Goal: Task Accomplishment & Management: Use online tool/utility

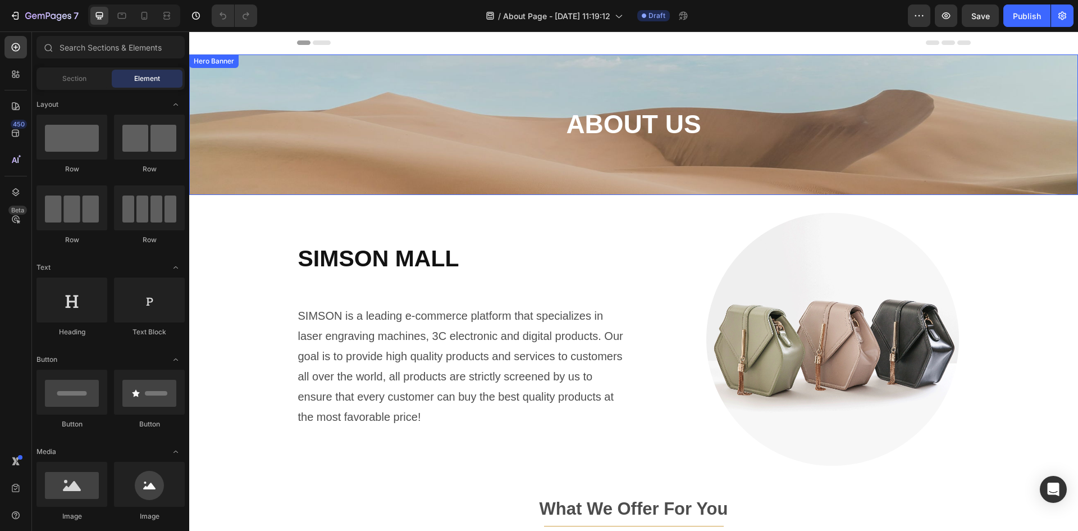
click at [488, 93] on div "Background Image" at bounding box center [633, 124] width 889 height 140
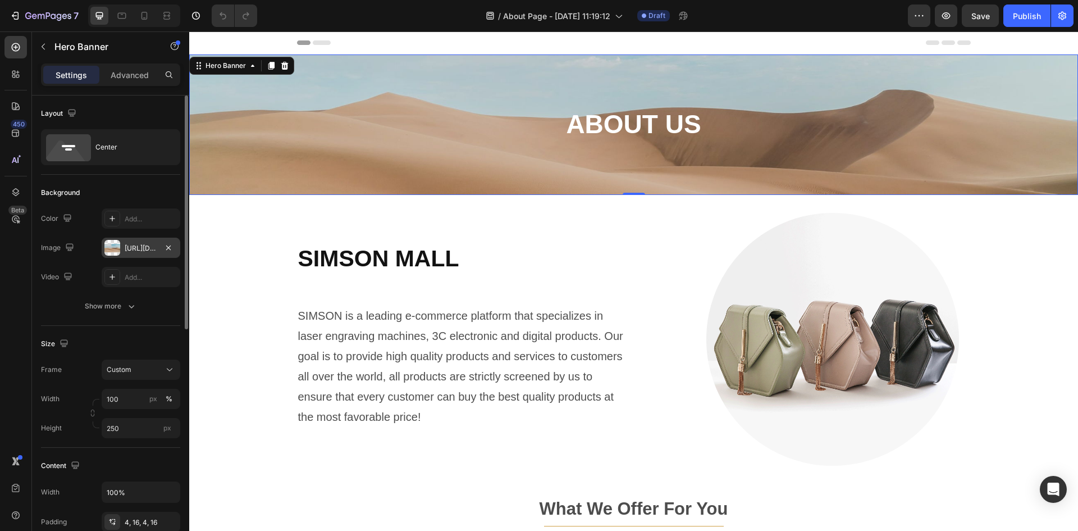
click at [132, 247] on div "[URL][DOMAIN_NAME]" at bounding box center [141, 248] width 33 height 10
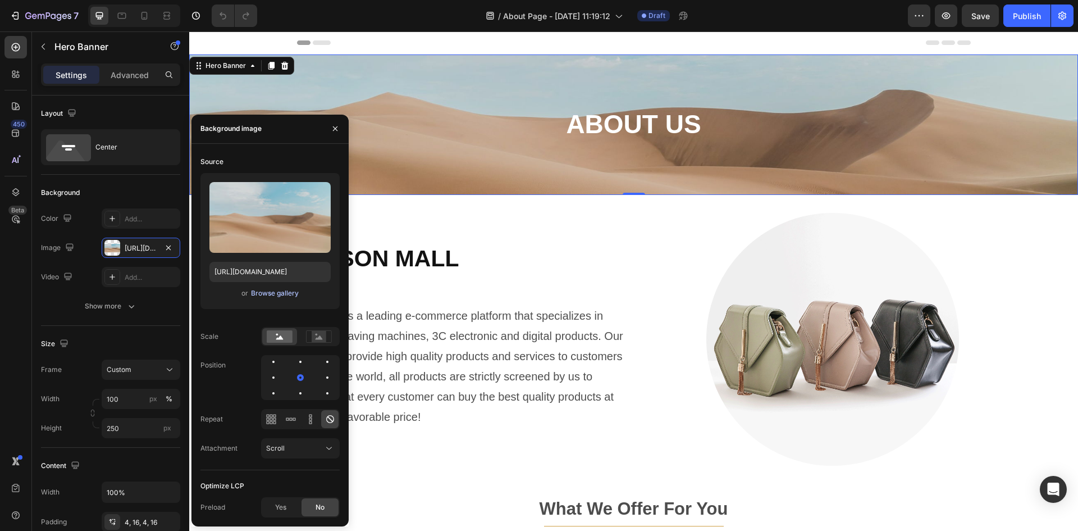
click at [275, 296] on div "Browse gallery" at bounding box center [275, 293] width 48 height 10
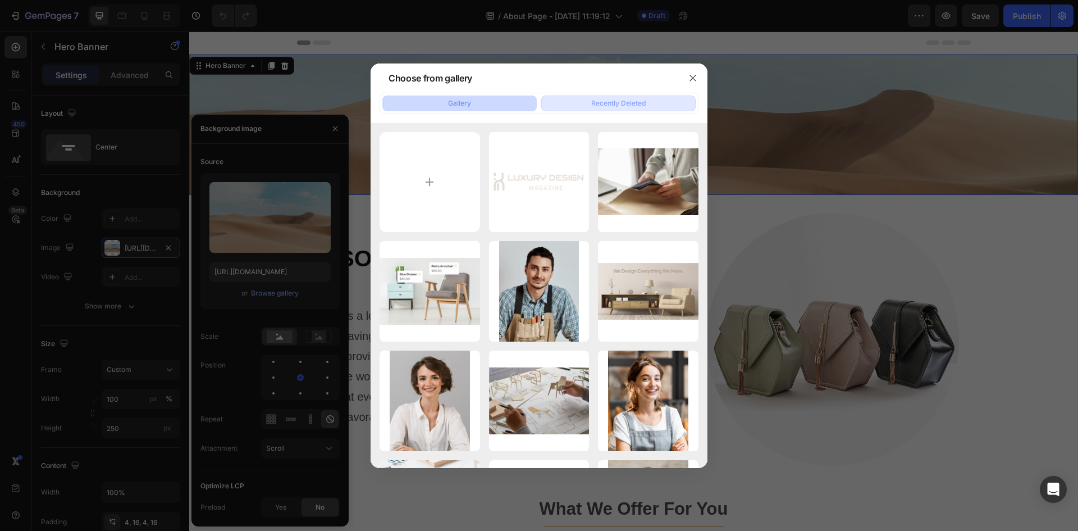
click at [610, 102] on div "Recently Deleted" at bounding box center [618, 103] width 54 height 10
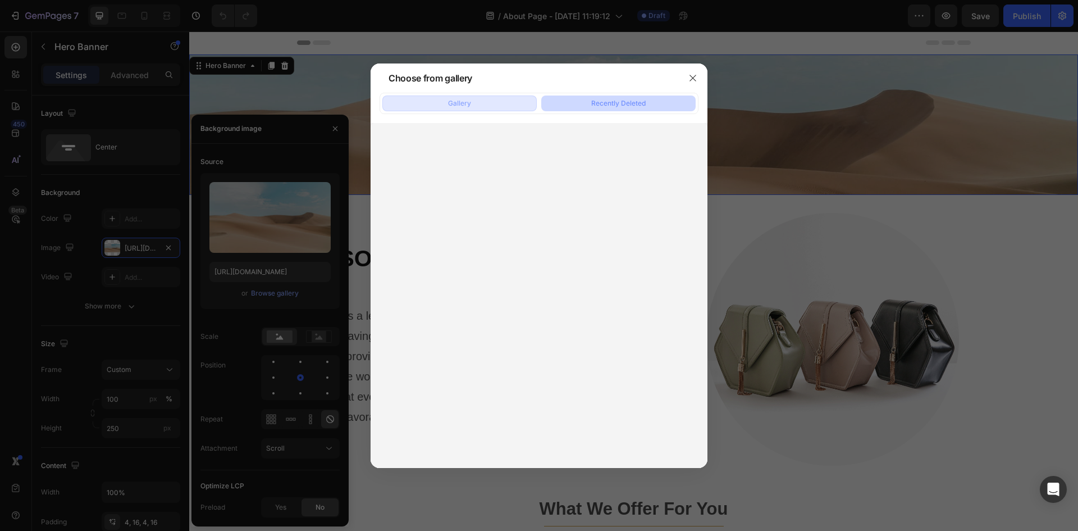
click at [490, 106] on button "Gallery" at bounding box center [459, 103] width 154 height 16
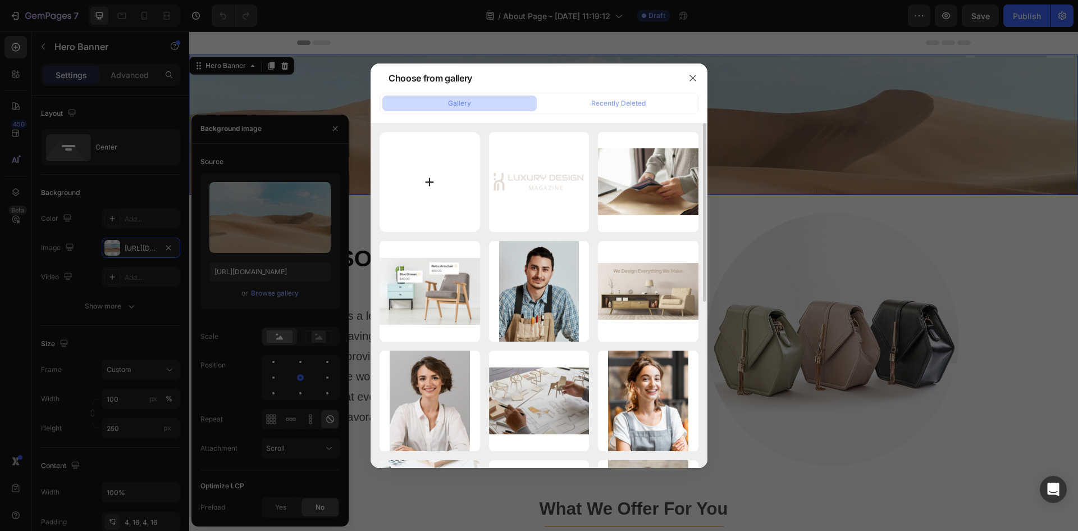
click at [424, 175] on input "file" at bounding box center [430, 182] width 100 height 100
type input "C:\fakepath\banner.webp"
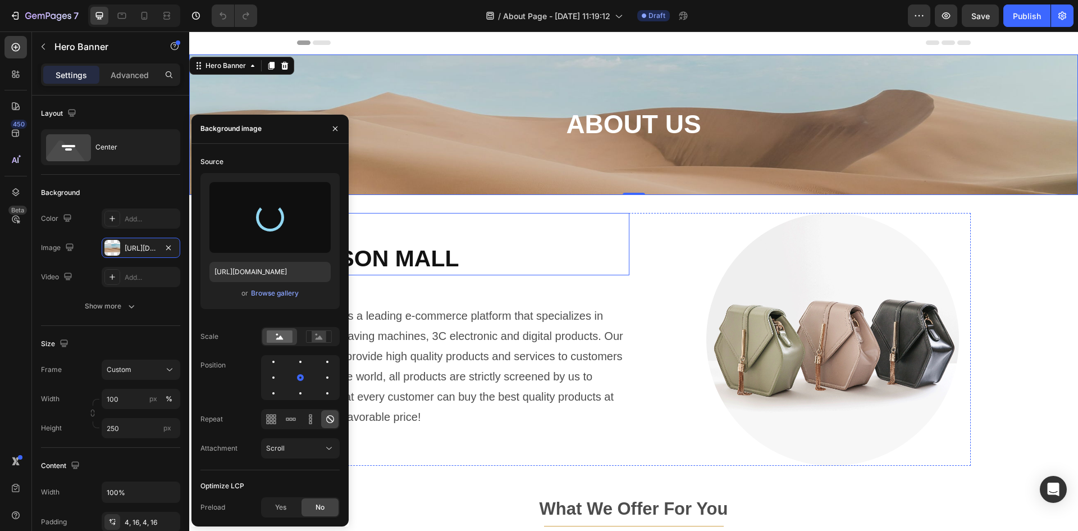
type input "[URL][DOMAIN_NAME]"
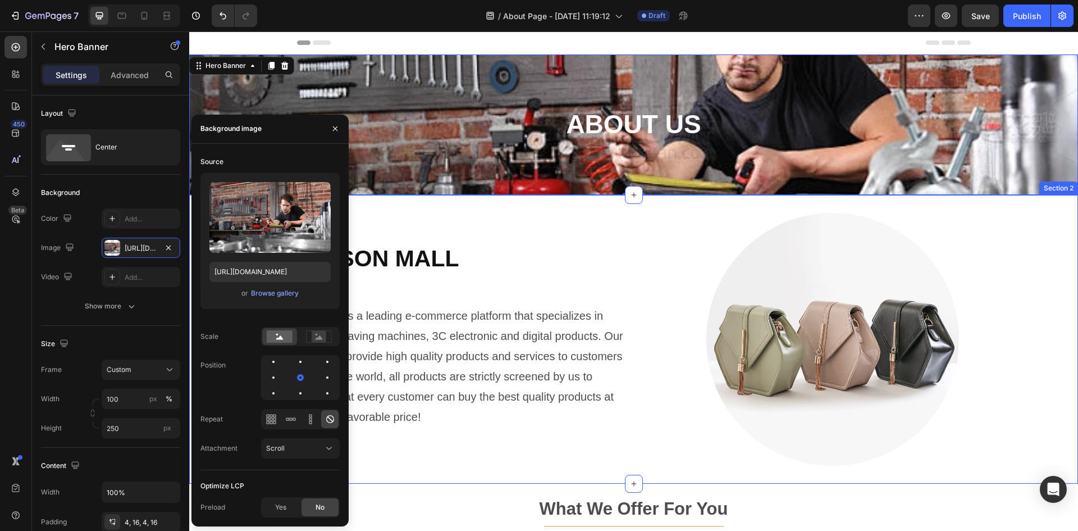
click at [1013, 318] on div "SIMSON MALL Heading SIMSON is a leading e-commerce platform that specializes in…" at bounding box center [633, 339] width 889 height 253
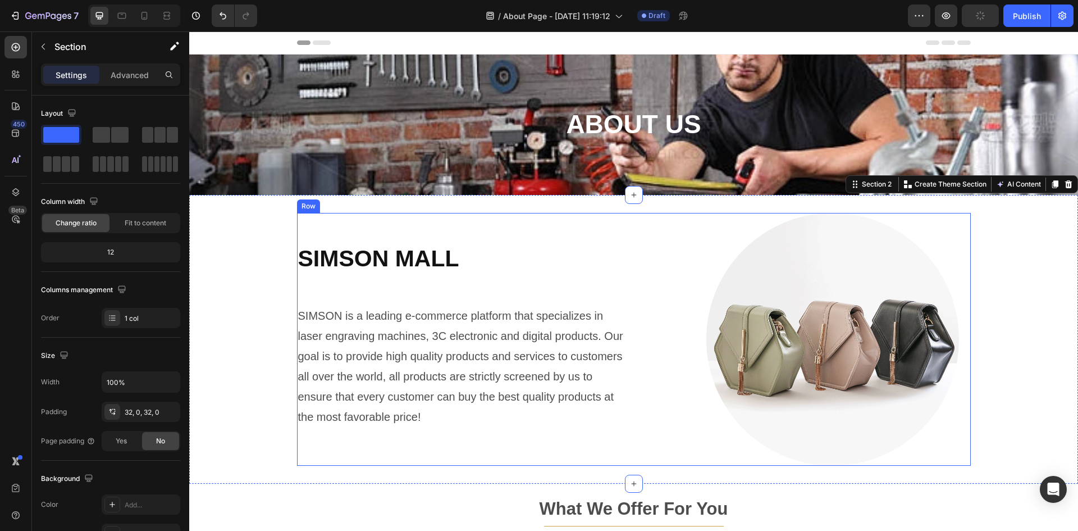
click at [680, 258] on div "Image" at bounding box center [804, 339] width 332 height 253
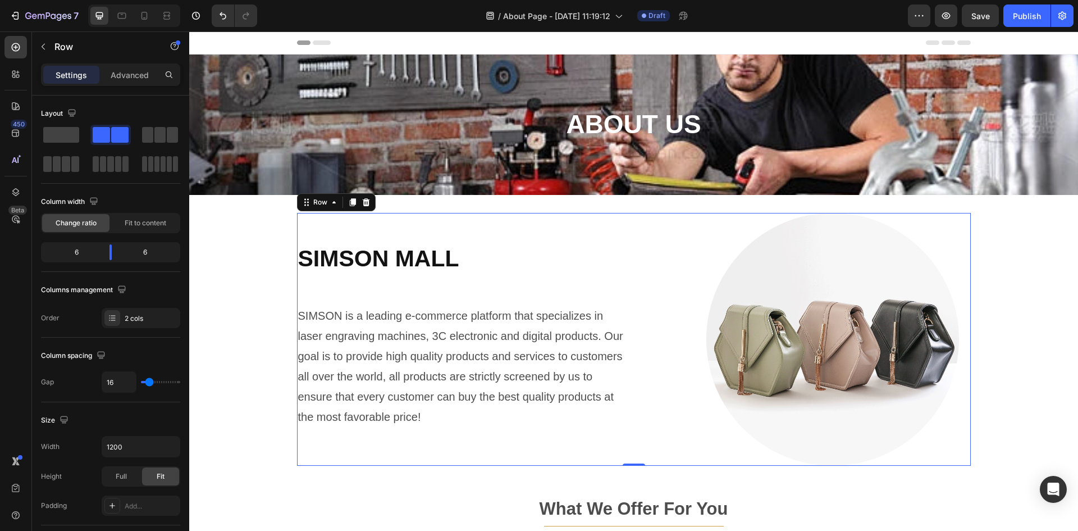
scroll to position [56, 0]
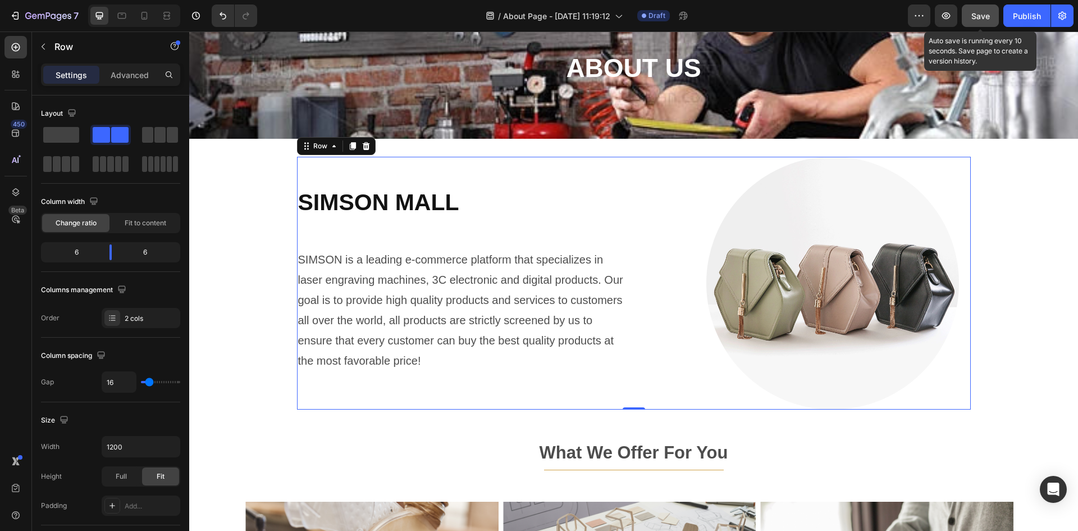
click at [979, 22] on button "Save" at bounding box center [980, 15] width 37 height 22
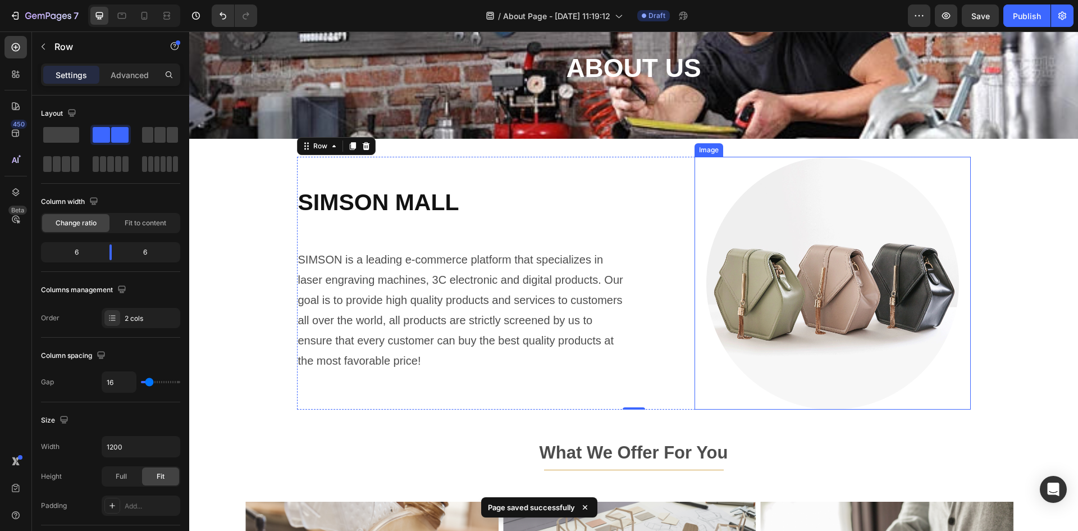
click at [846, 202] on img at bounding box center [832, 283] width 253 height 253
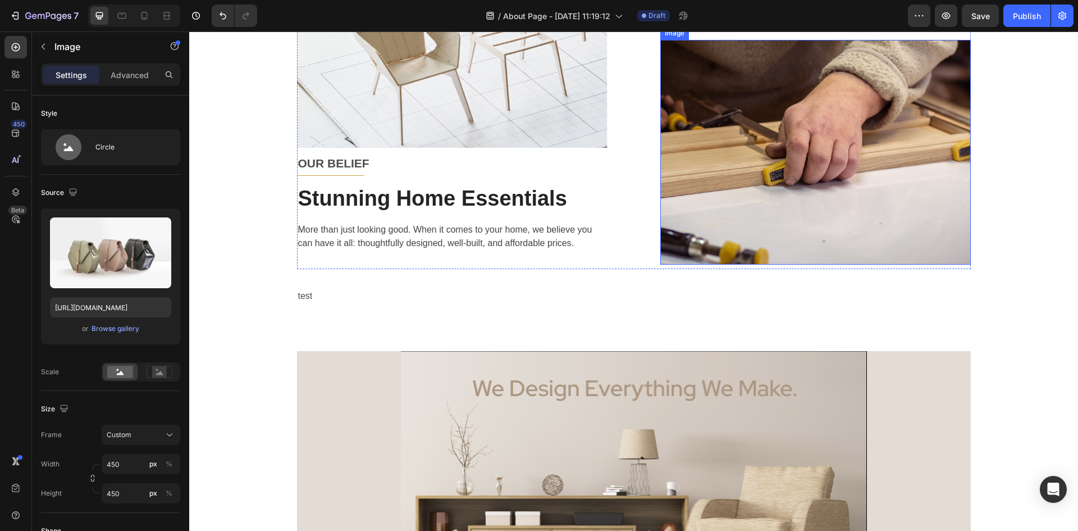
scroll to position [1161, 0]
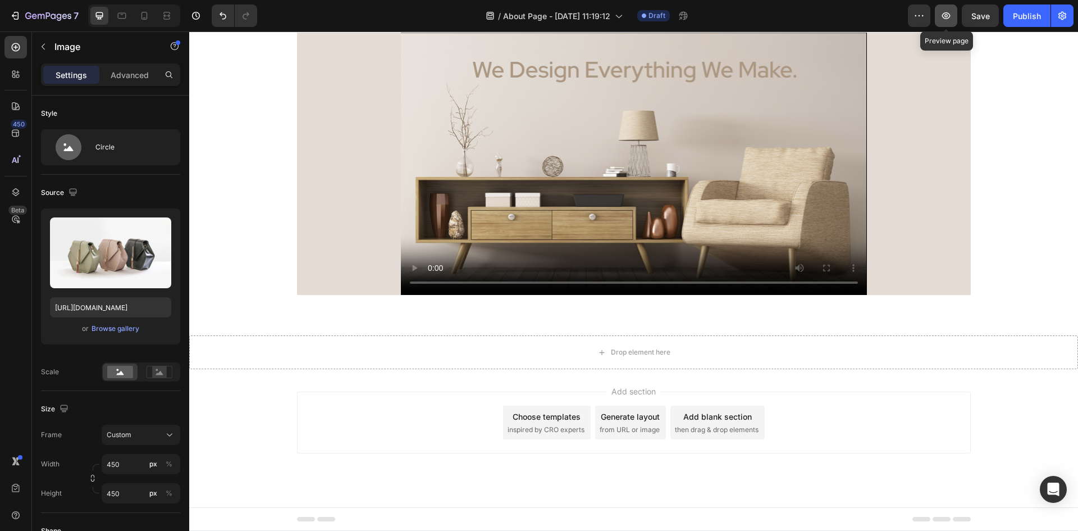
click at [951, 22] on button "button" at bounding box center [946, 15] width 22 height 22
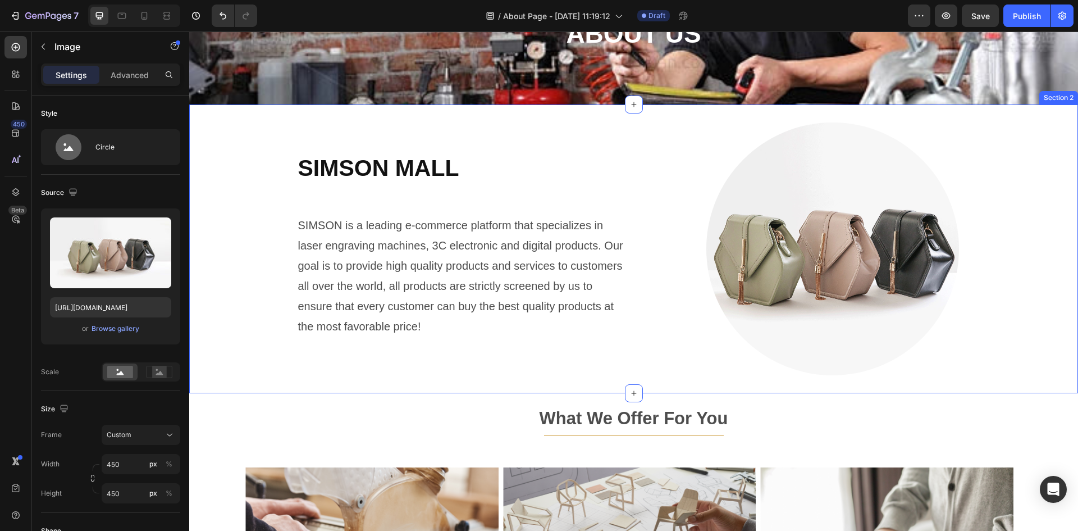
scroll to position [38, 0]
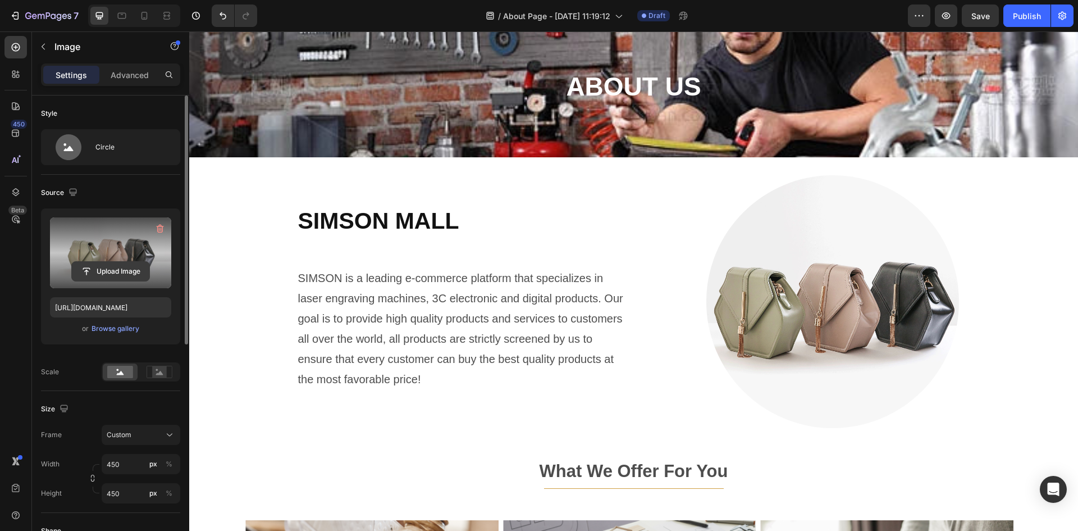
click at [103, 262] on input "file" at bounding box center [110, 271] width 77 height 19
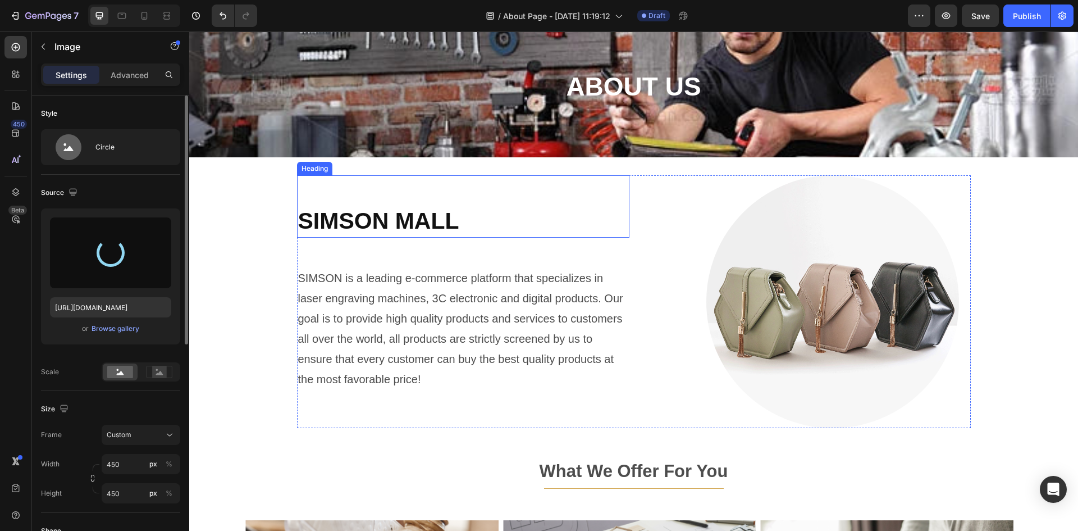
type input "[URL][DOMAIN_NAME]"
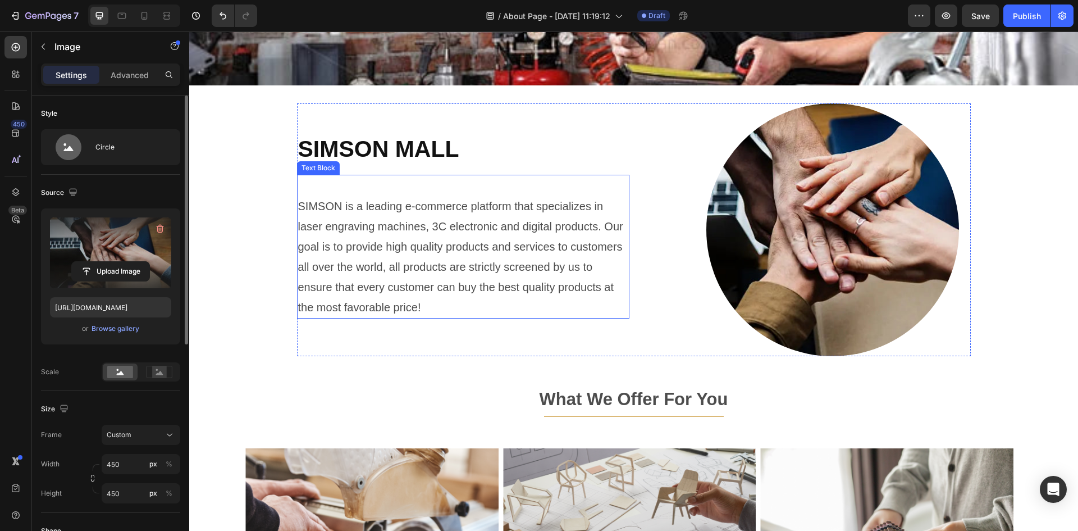
scroll to position [168, 0]
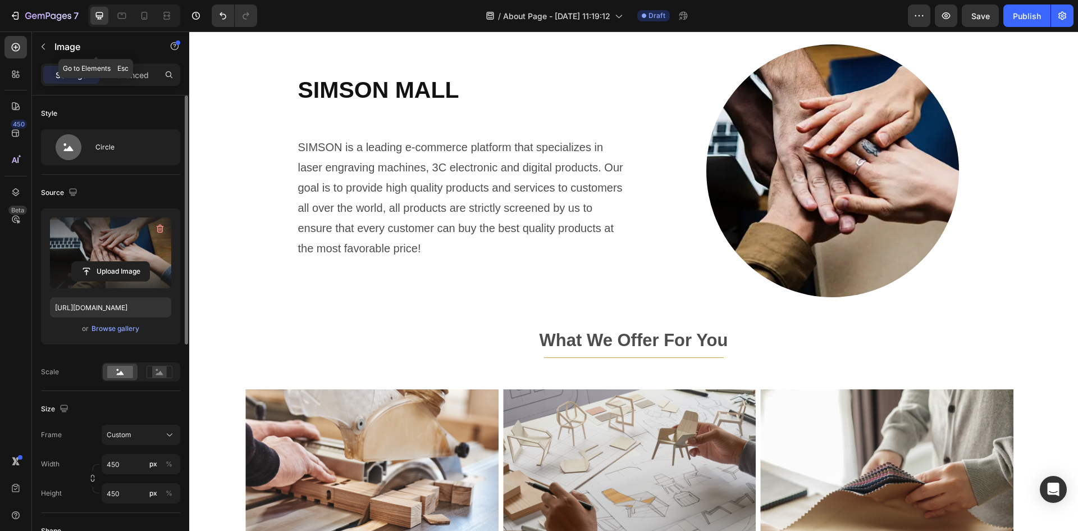
click at [42, 45] on icon "button" at bounding box center [43, 46] width 9 height 9
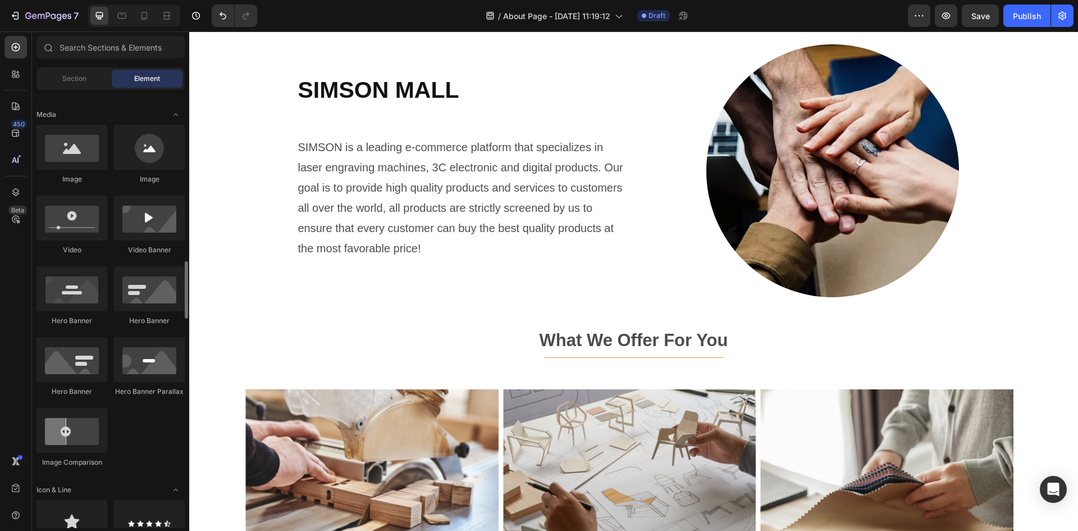
scroll to position [505, 0]
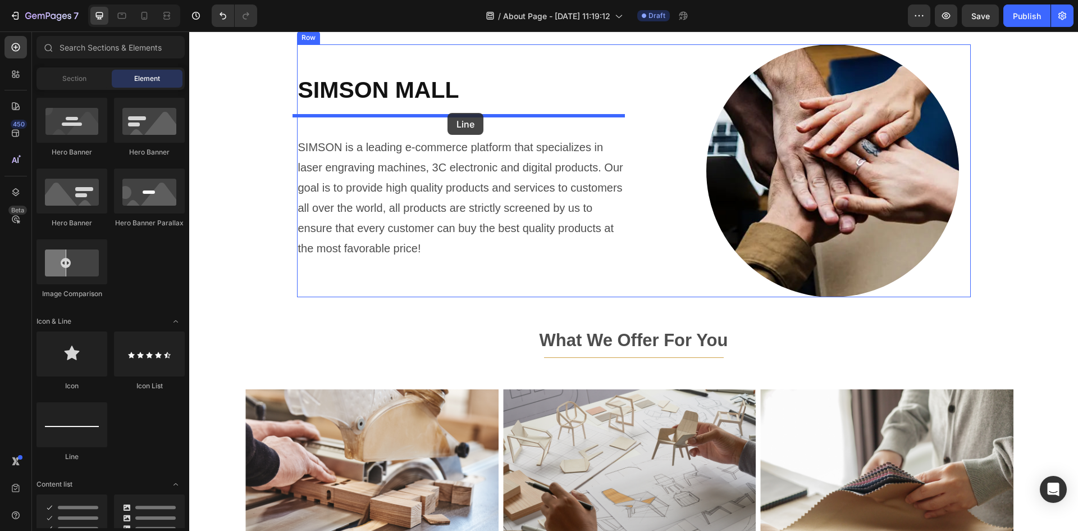
drag, startPoint x: 275, startPoint y: 458, endPoint x: 447, endPoint y: 113, distance: 385.7
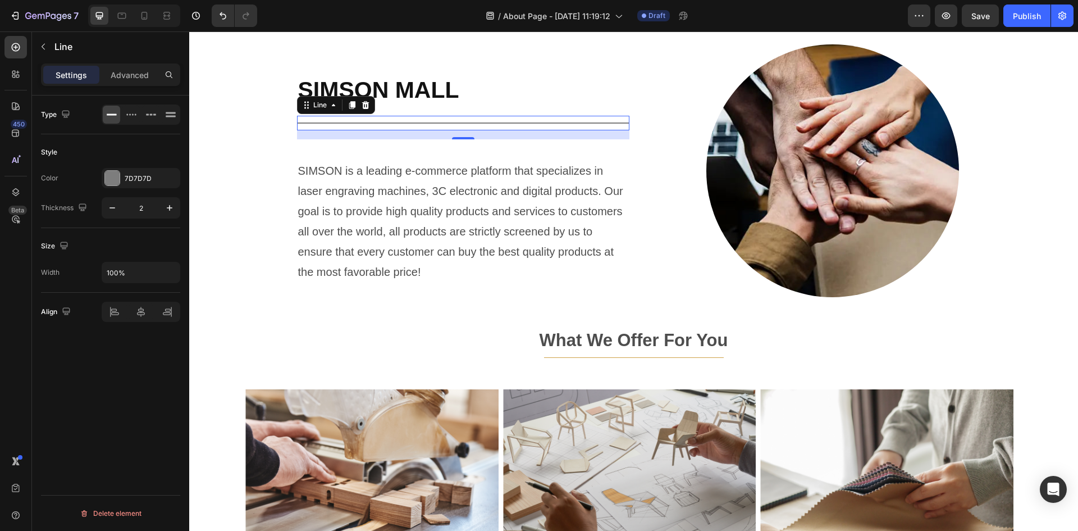
click at [95, 355] on div "Type Style Color 7D7D7D Thickness 2 Size Width 100% Align Delete element" at bounding box center [110, 328] width 157 height 467
click at [156, 282] on div "100%" at bounding box center [141, 272] width 79 height 21
click at [156, 271] on input "100%" at bounding box center [140, 272] width 77 height 20
click at [115, 313] on icon at bounding box center [114, 311] width 11 height 11
drag, startPoint x: 131, startPoint y: 271, endPoint x: 102, endPoint y: 271, distance: 29.8
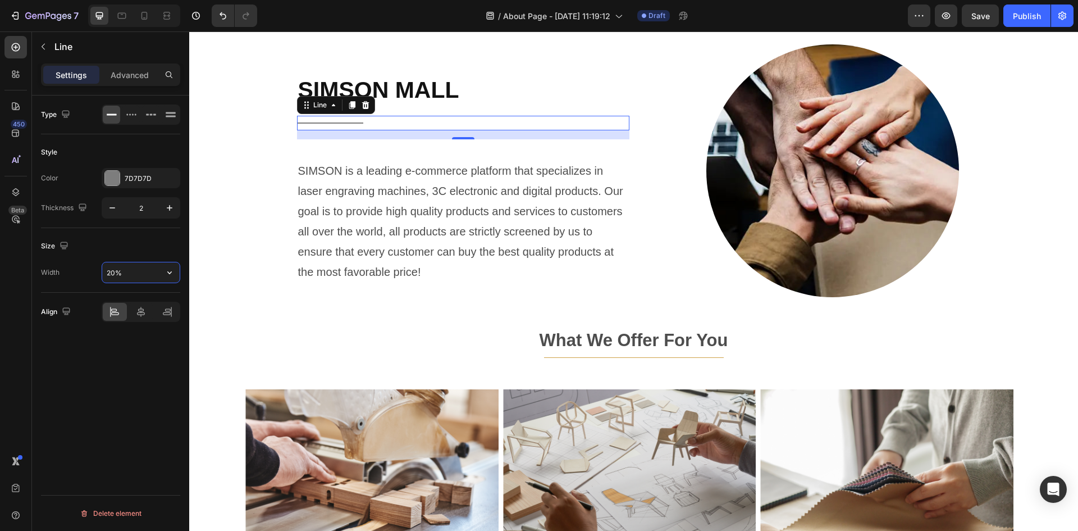
click at [102, 271] on div "20%" at bounding box center [141, 272] width 79 height 21
drag, startPoint x: 136, startPoint y: 270, endPoint x: 103, endPoint y: 275, distance: 32.9
click at [103, 275] on input "20%" at bounding box center [140, 272] width 77 height 20
click at [134, 368] on div "Type Style Color 7D7D7D Thickness 2 Size Width 50 Align Delete element" at bounding box center [110, 328] width 157 height 467
click at [170, 275] on icon "button" at bounding box center [169, 272] width 11 height 11
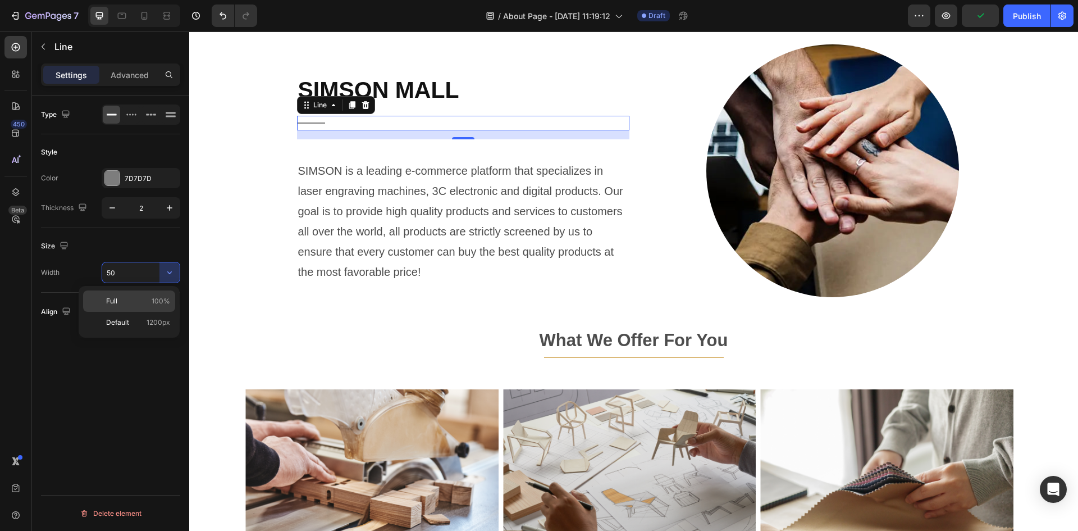
click at [143, 298] on p "Full 100%" at bounding box center [138, 301] width 64 height 10
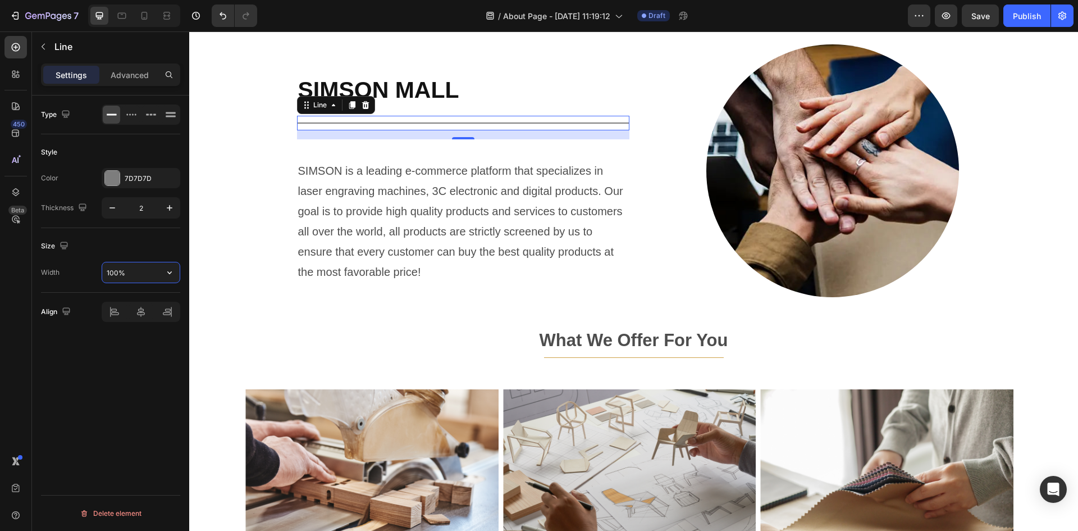
click at [128, 275] on input "100%" at bounding box center [140, 272] width 77 height 20
type input "50%"
click at [115, 71] on p "Advanced" at bounding box center [130, 75] width 38 height 12
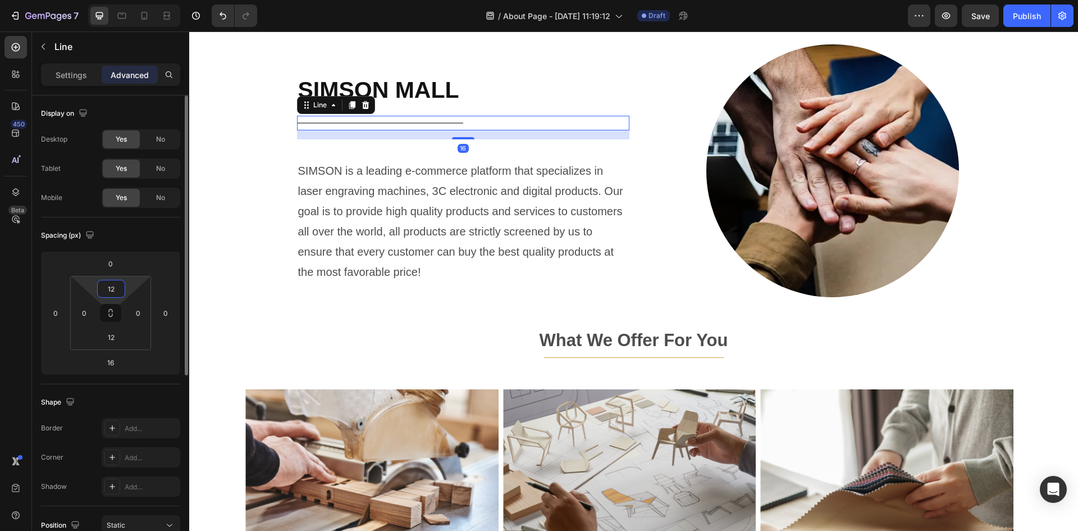
drag, startPoint x: 116, startPoint y: 289, endPoint x: 104, endPoint y: 290, distance: 11.3
click at [104, 290] on input "12" at bounding box center [111, 288] width 22 height 17
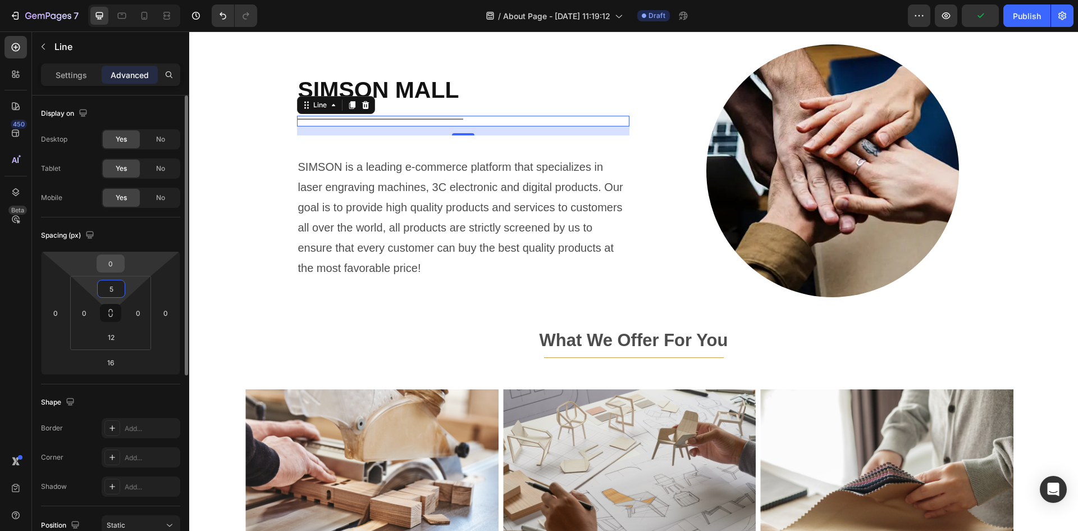
type input "5"
click at [120, 262] on input "0" at bounding box center [110, 263] width 22 height 17
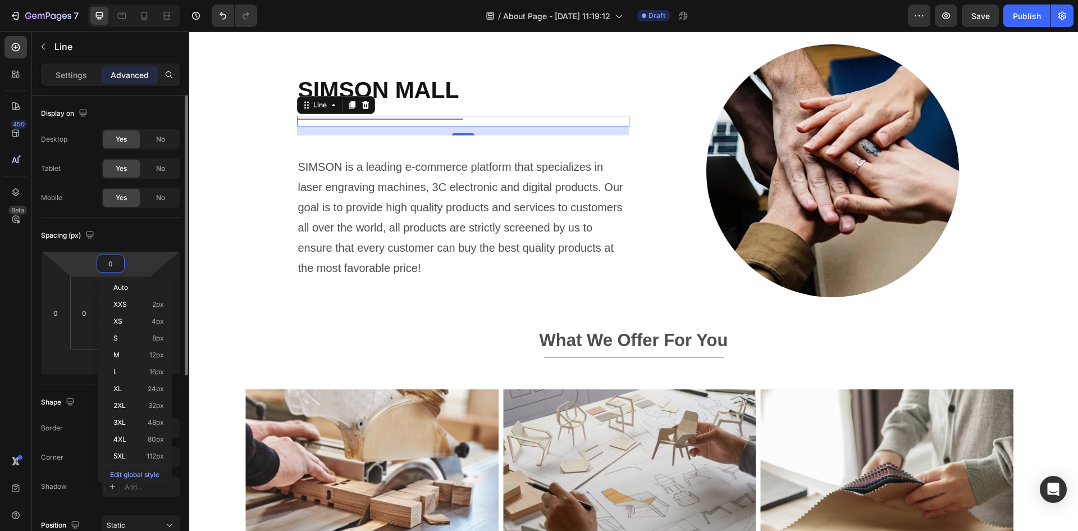
type input "5"
type input "-5"
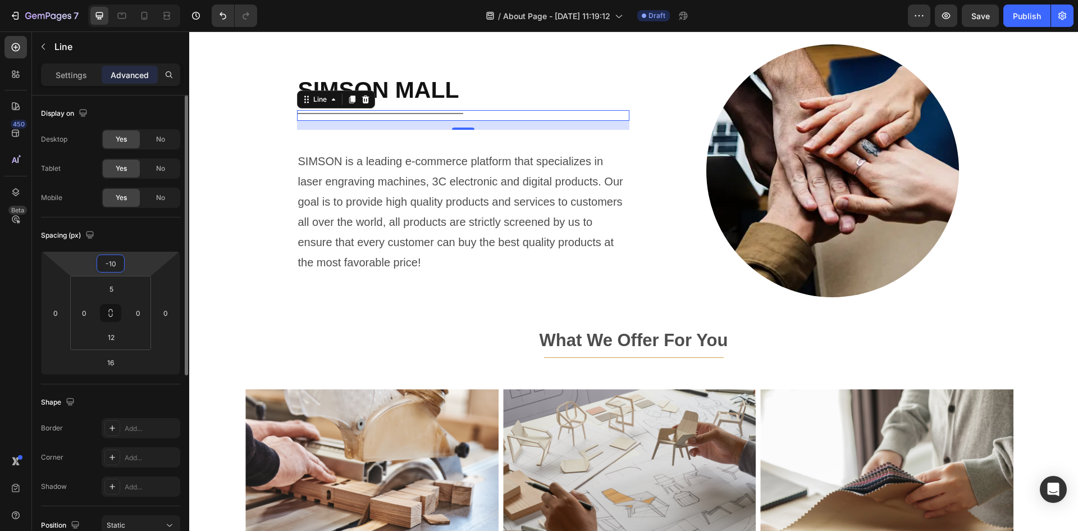
type input "-1"
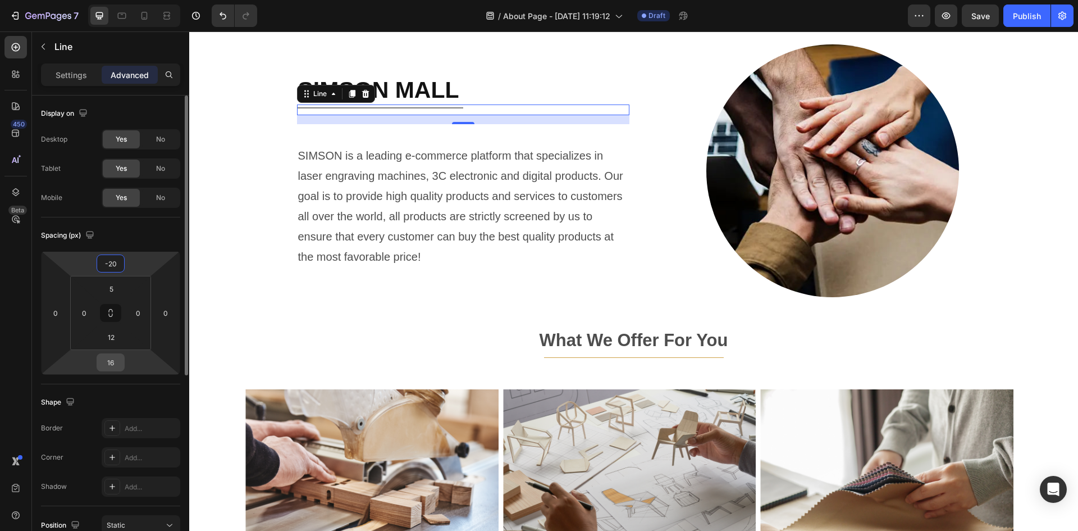
type input "-20"
drag, startPoint x: 118, startPoint y: 362, endPoint x: 106, endPoint y: 363, distance: 13.0
click at [106, 363] on input "16" at bounding box center [110, 362] width 22 height 17
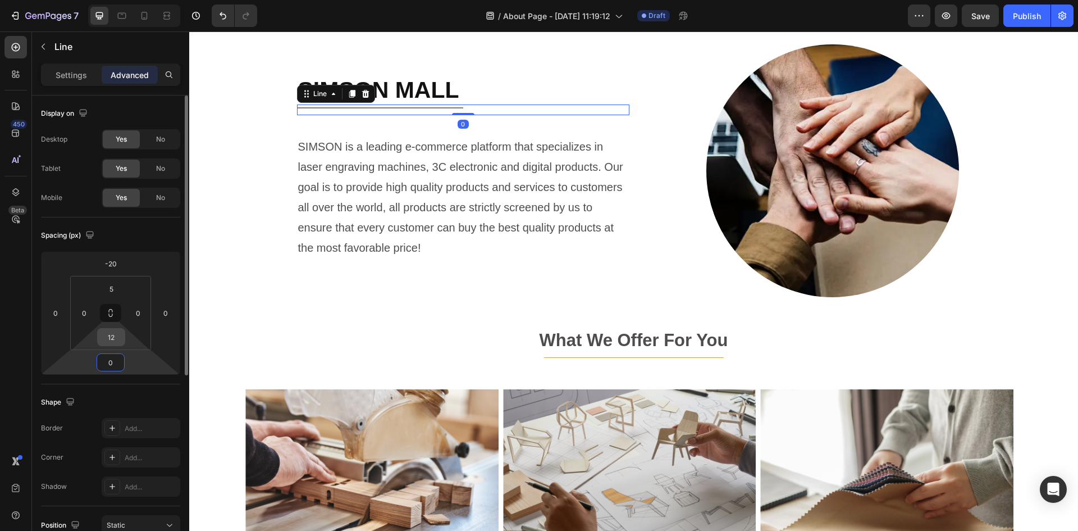
type input "0"
click at [117, 340] on input "12" at bounding box center [111, 336] width 22 height 17
drag, startPoint x: 116, startPoint y: 335, endPoint x: 104, endPoint y: 337, distance: 11.9
click at [104, 337] on input "12" at bounding box center [111, 336] width 22 height 17
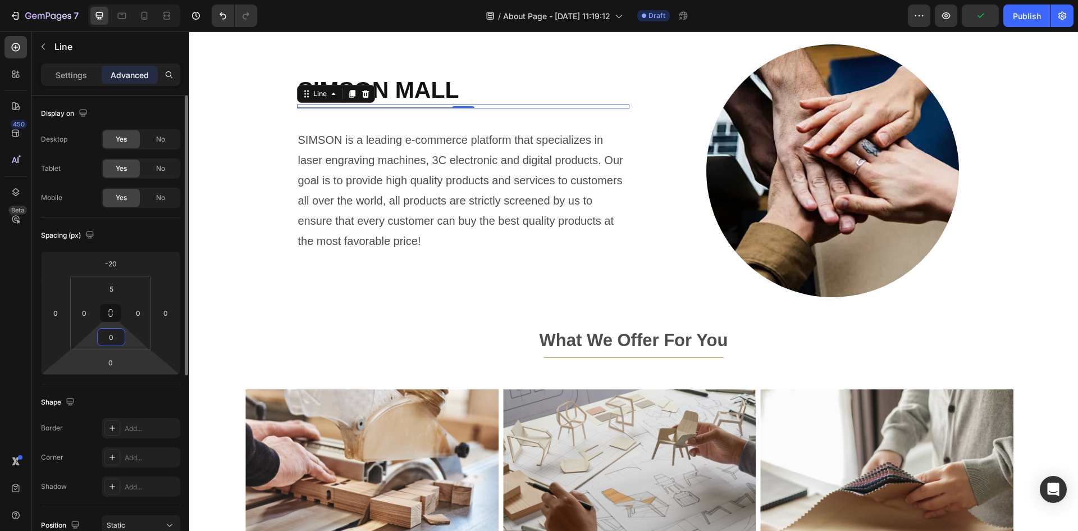
type input "0"
click at [136, 0] on html "7 / About Page - [DATE] 11:19:12 Draft Preview Publish 450 Beta Sections(18) El…" at bounding box center [539, 0] width 1078 height 0
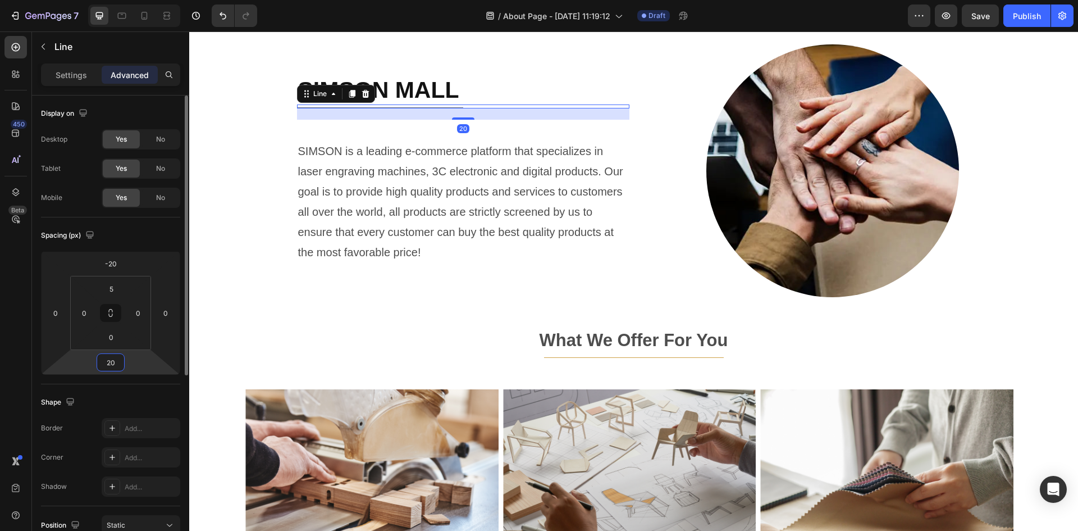
type input "2"
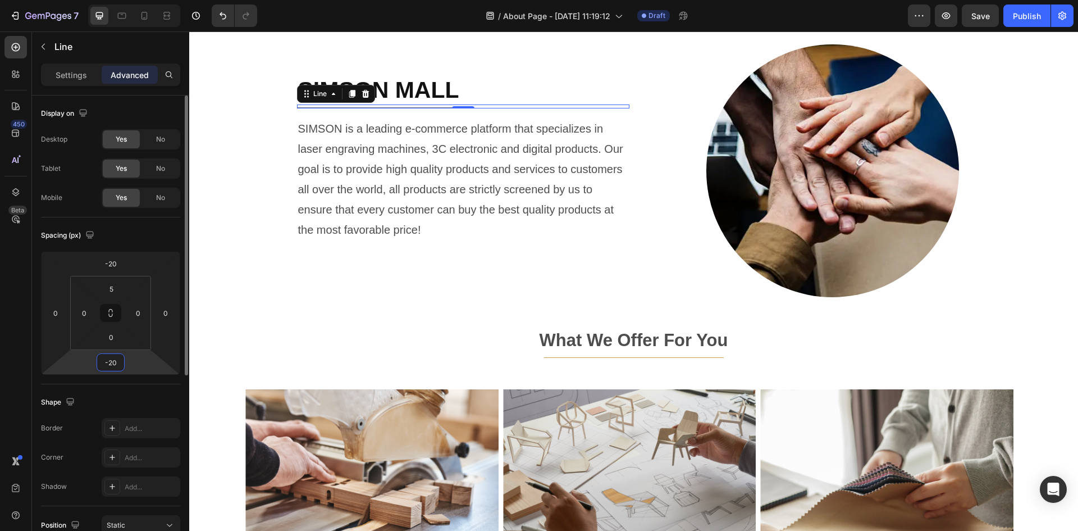
type input "-2"
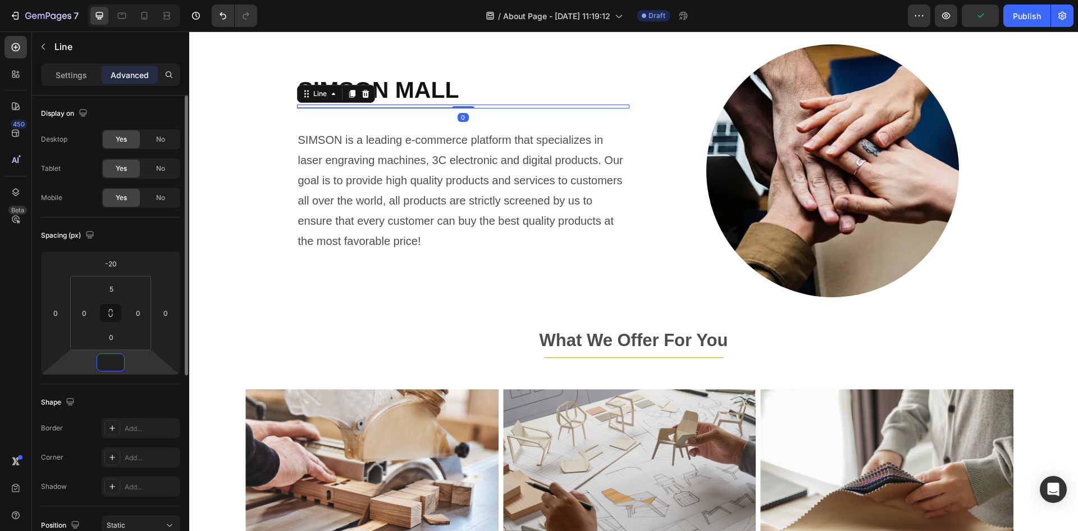
type input "0"
click at [112, 339] on input "0" at bounding box center [111, 336] width 22 height 17
type input "-"
type input "5"
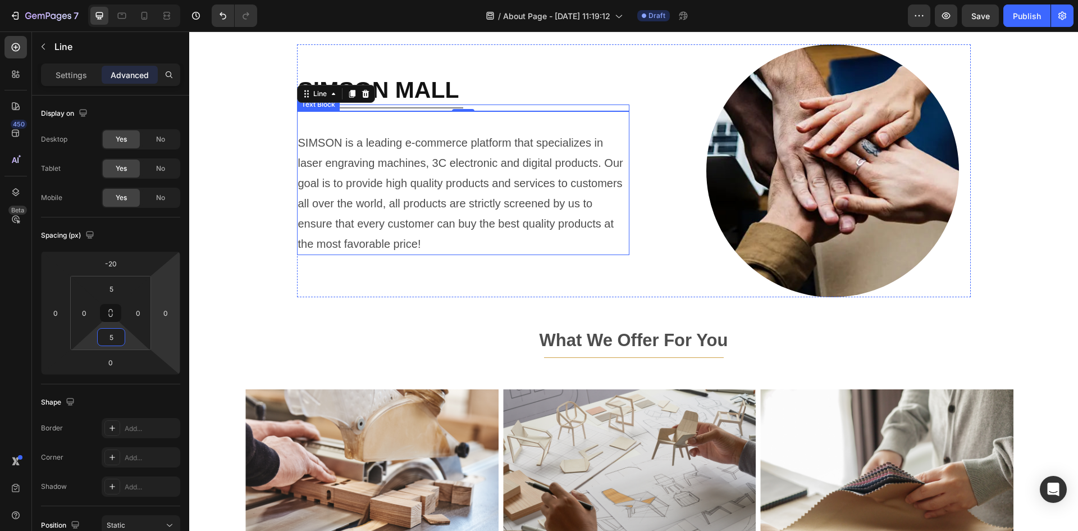
click at [372, 124] on p at bounding box center [463, 122] width 330 height 20
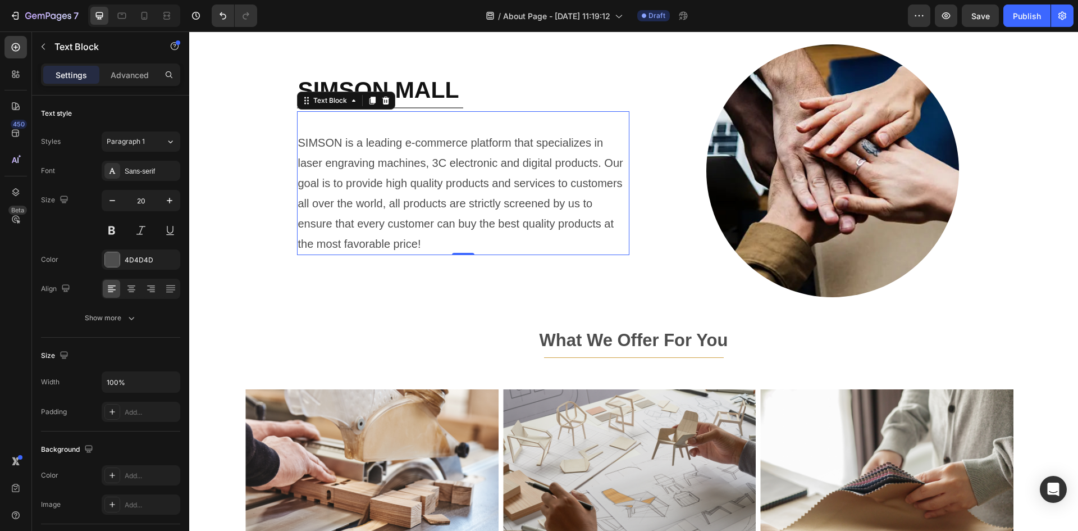
click at [304, 149] on p "SIMSON is a leading e-commerce platform that specializes in laser engraving mac…" at bounding box center [463, 193] width 330 height 121
click at [298, 143] on p "SIMSON is a leading e-commerce platform that specializes in laser engraving mac…" at bounding box center [463, 193] width 330 height 121
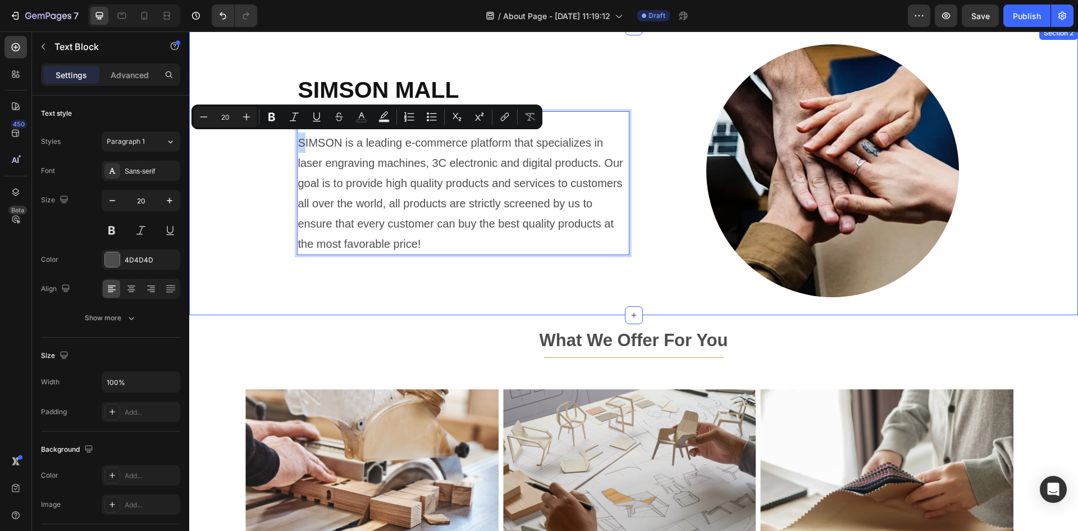
drag, startPoint x: 297, startPoint y: 143, endPoint x: 290, endPoint y: 144, distance: 6.8
click at [290, 144] on div "SIMSON MALL Heading Title Line SIMSON is a leading e-commerce platform that spe…" at bounding box center [633, 170] width 889 height 253
click at [298, 145] on p "SIMSON is a leading e-commerce platform that specializes in laser engraving mac…" at bounding box center [463, 193] width 330 height 121
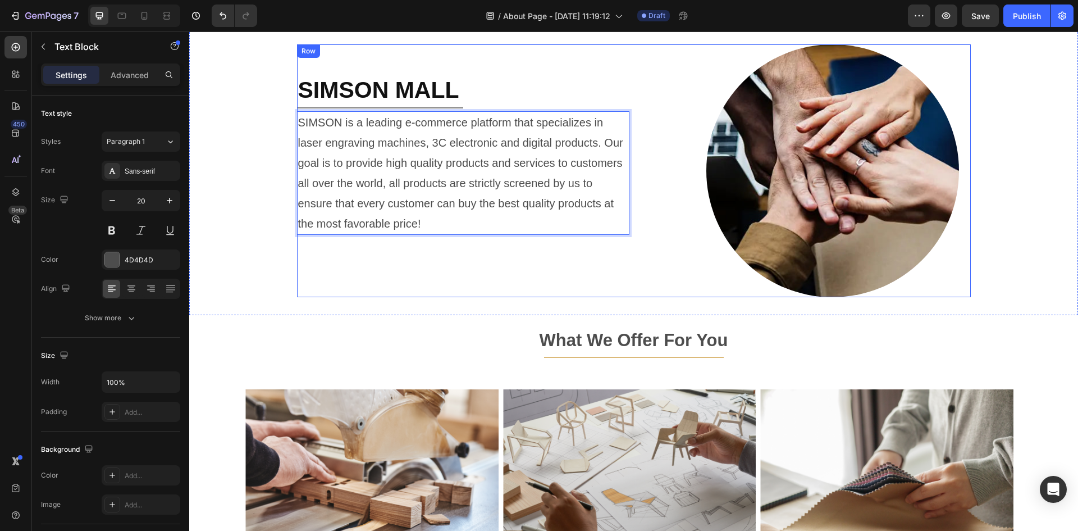
click at [477, 281] on div "SIMSON MALL Heading Title Line SIMSON is a leading e-commerce platform that spe…" at bounding box center [463, 170] width 332 height 253
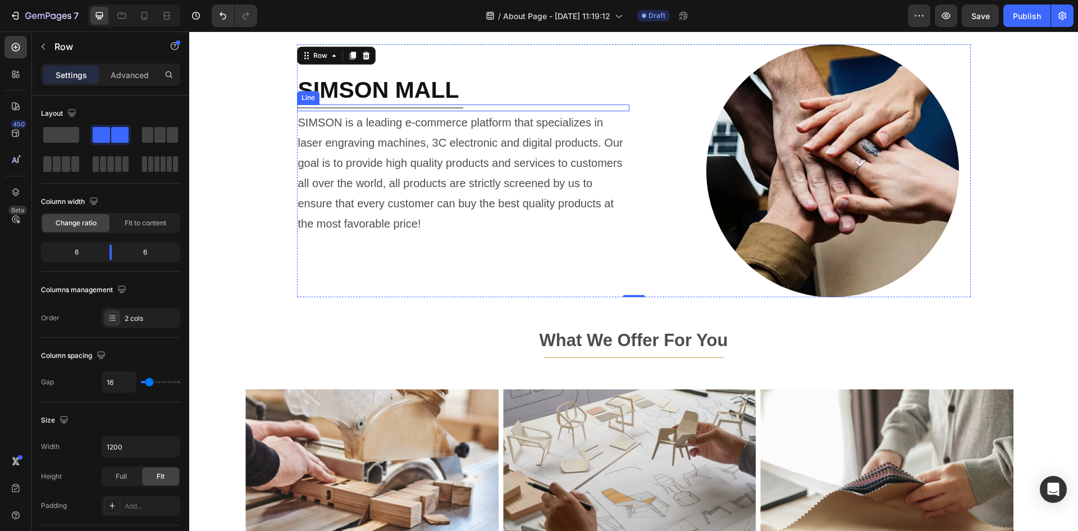
click at [388, 108] on div "Title Line" at bounding box center [463, 107] width 332 height 7
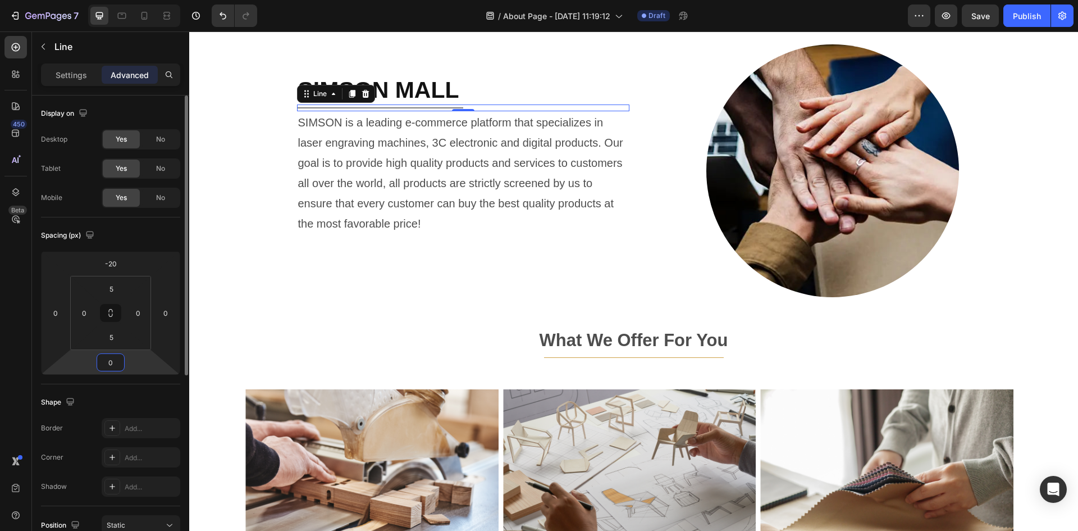
click at [117, 354] on input "0" at bounding box center [110, 362] width 22 height 17
type input "20"
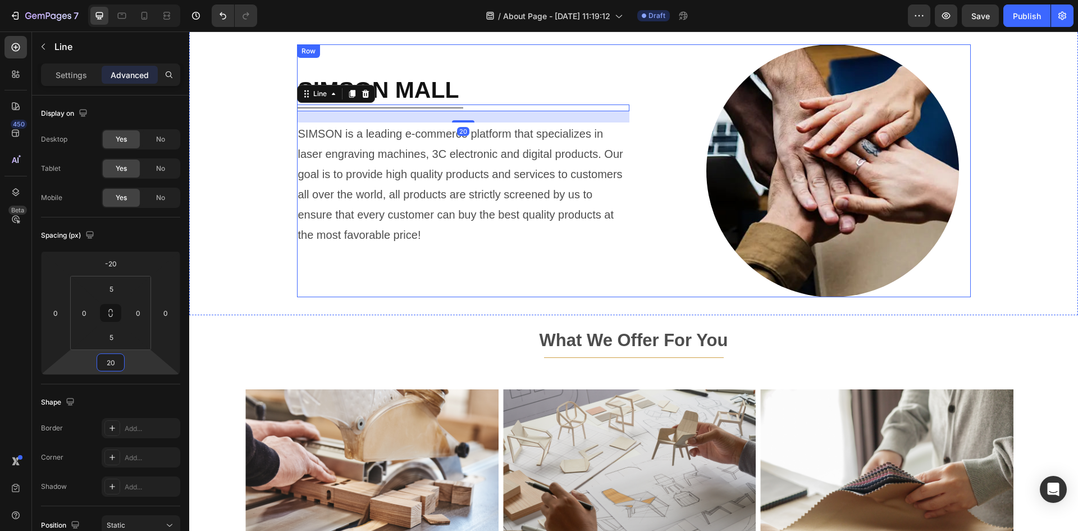
click at [323, 288] on div "SIMSON MALL Heading Title Line 20 SIMSON is a leading e-commerce platform that …" at bounding box center [463, 170] width 332 height 253
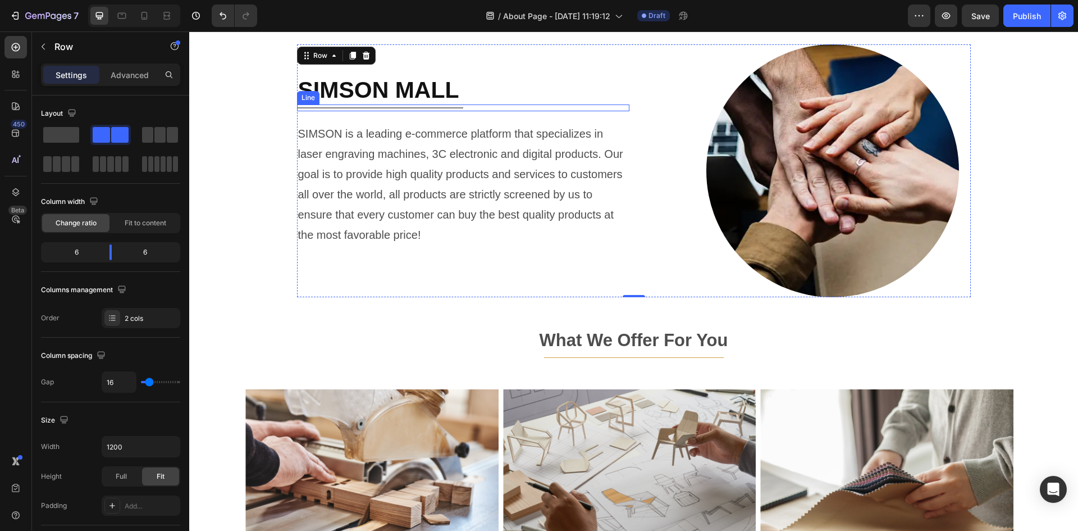
click at [378, 104] on div "Title Line" at bounding box center [463, 107] width 332 height 7
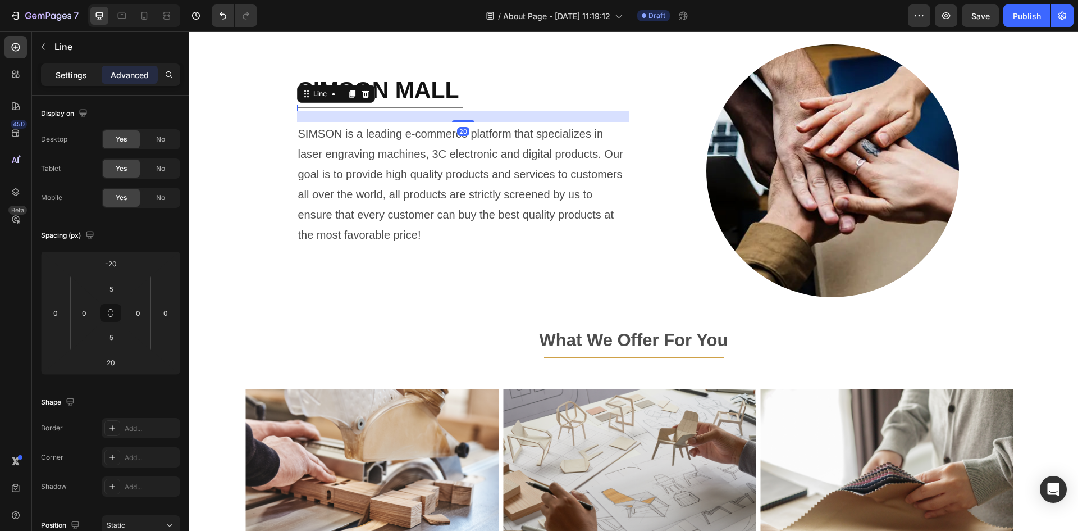
click at [65, 71] on p "Settings" at bounding box center [71, 75] width 31 height 12
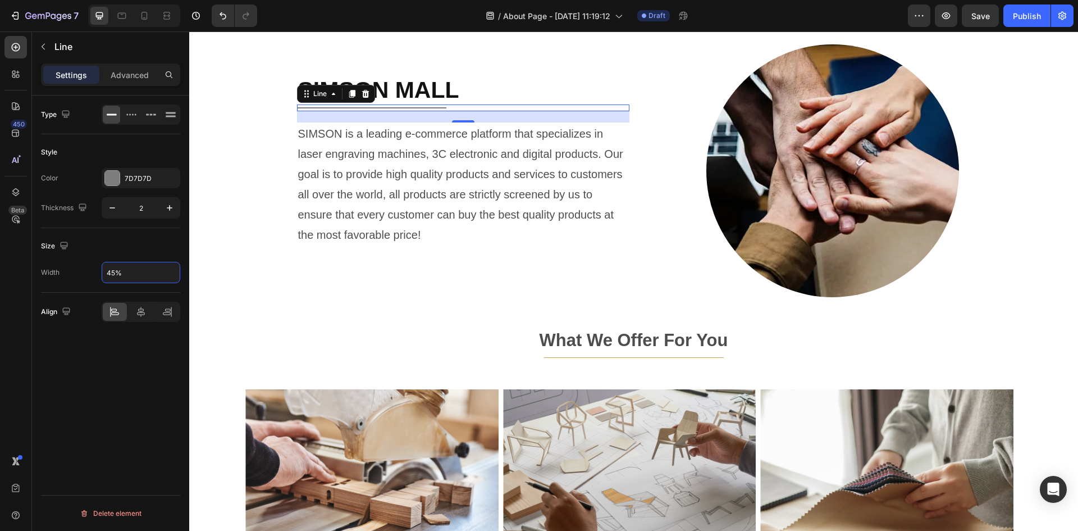
type input "45%"
click at [108, 394] on div "Type Style Color 7D7D7D Thickness 2 Size Width 45% Align Delete element" at bounding box center [110, 328] width 157 height 467
click at [113, 273] on input "45%" at bounding box center [140, 272] width 77 height 20
click at [116, 179] on div at bounding box center [112, 178] width 15 height 15
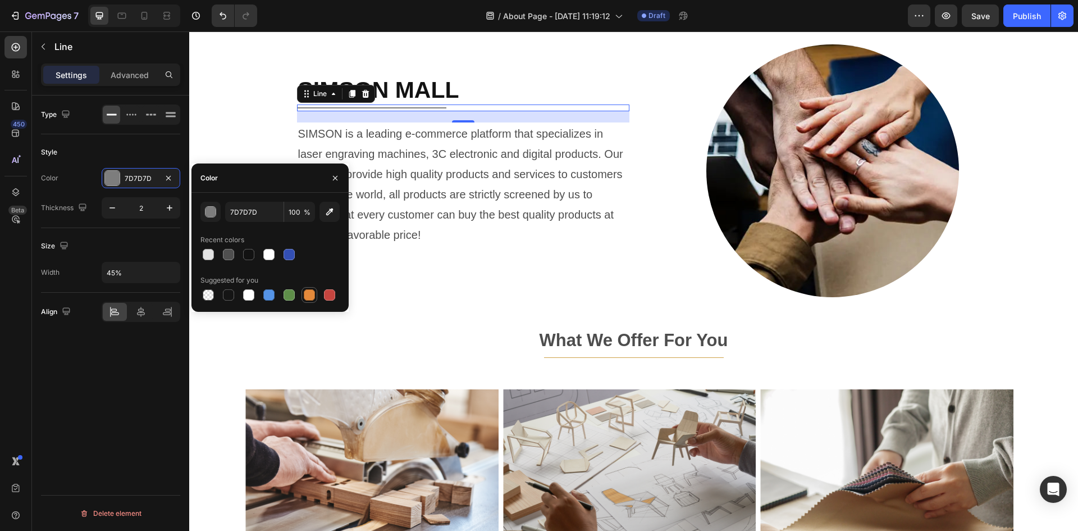
click at [307, 292] on div at bounding box center [309, 294] width 11 height 11
type input "E4893A"
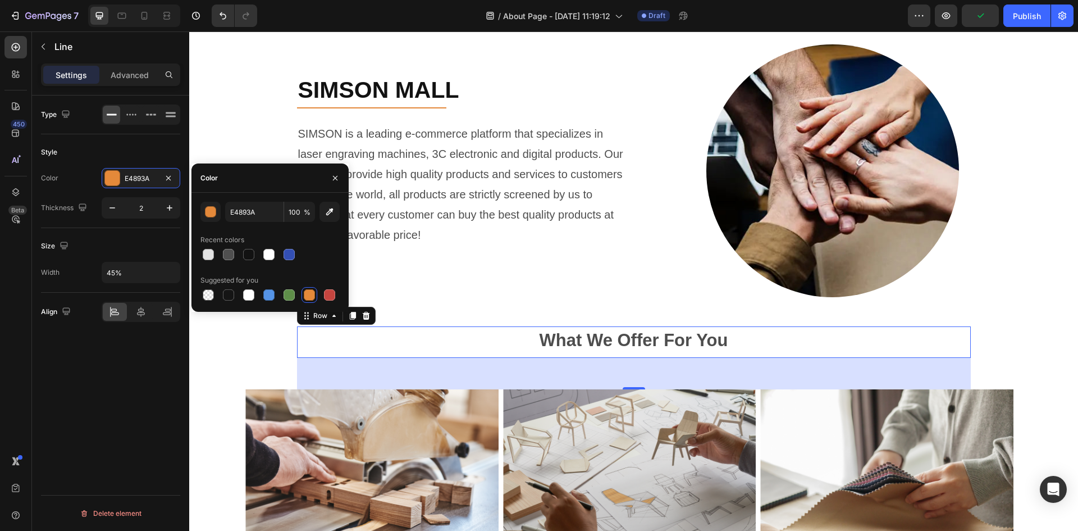
click at [581, 356] on div "What We Offer For You Text block Title Line" at bounding box center [634, 341] width 674 height 31
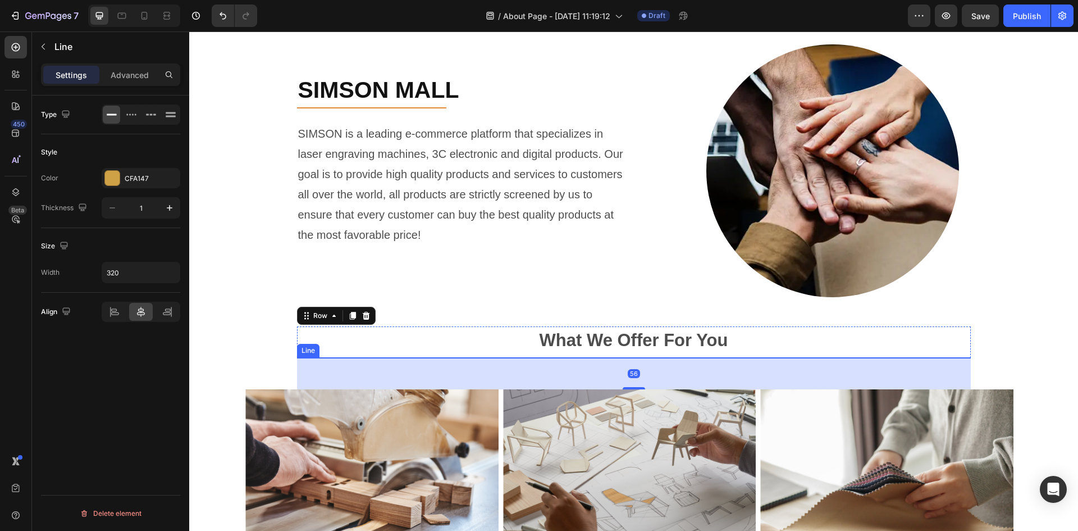
click at [572, 357] on div at bounding box center [634, 357] width 180 height 1
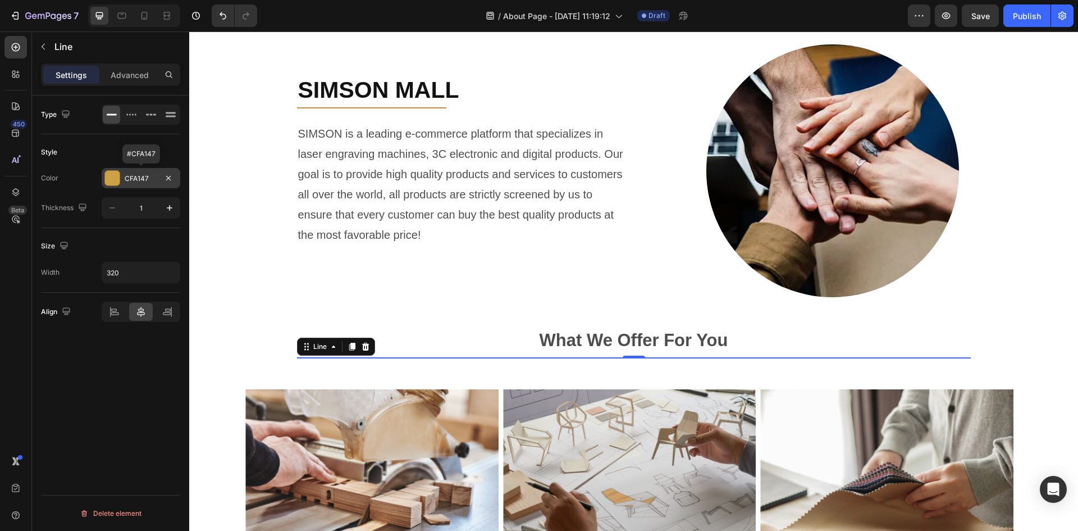
click at [150, 179] on div "CFA147" at bounding box center [141, 178] width 33 height 10
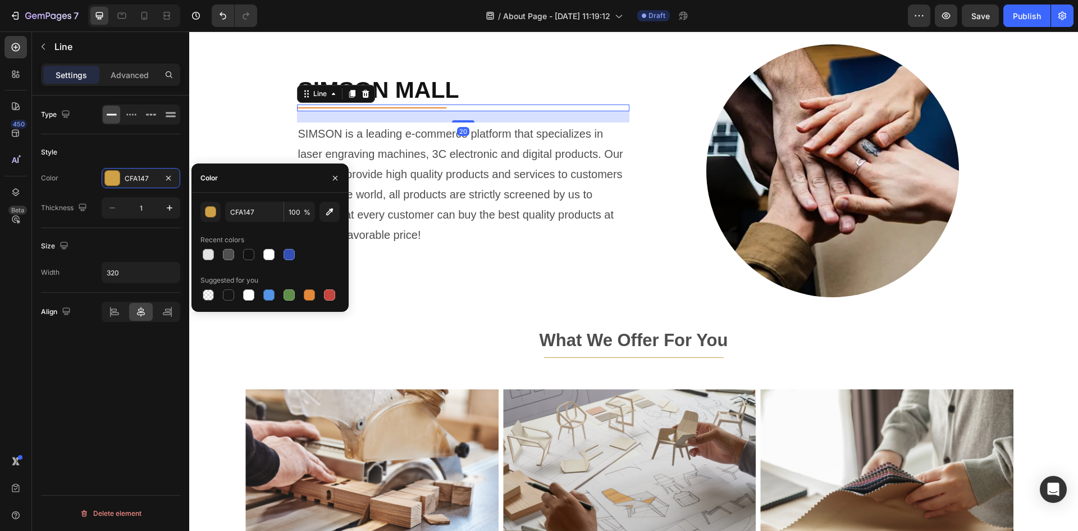
click at [400, 106] on div "Title Line 20" at bounding box center [463, 107] width 332 height 7
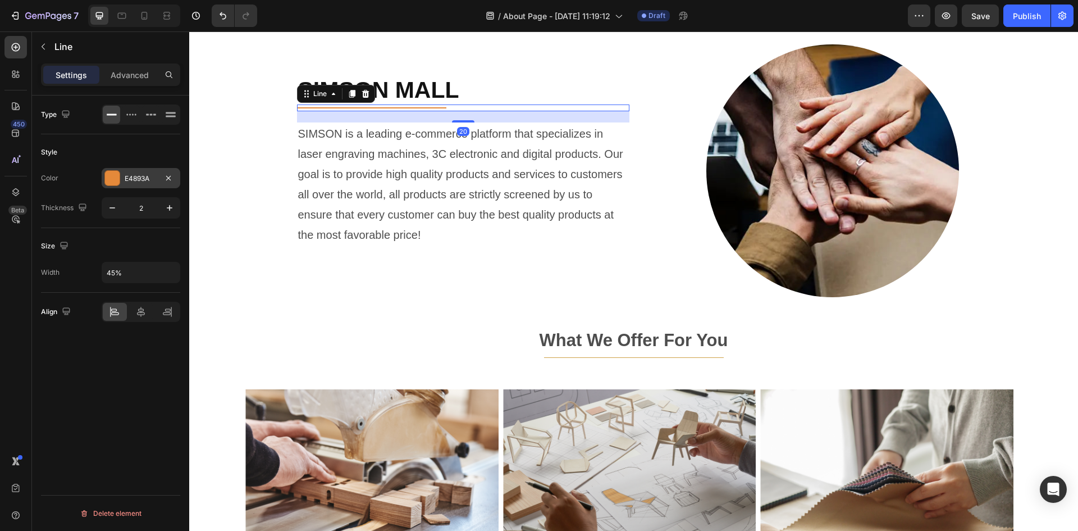
click at [152, 174] on div "E4893A" at bounding box center [141, 178] width 33 height 10
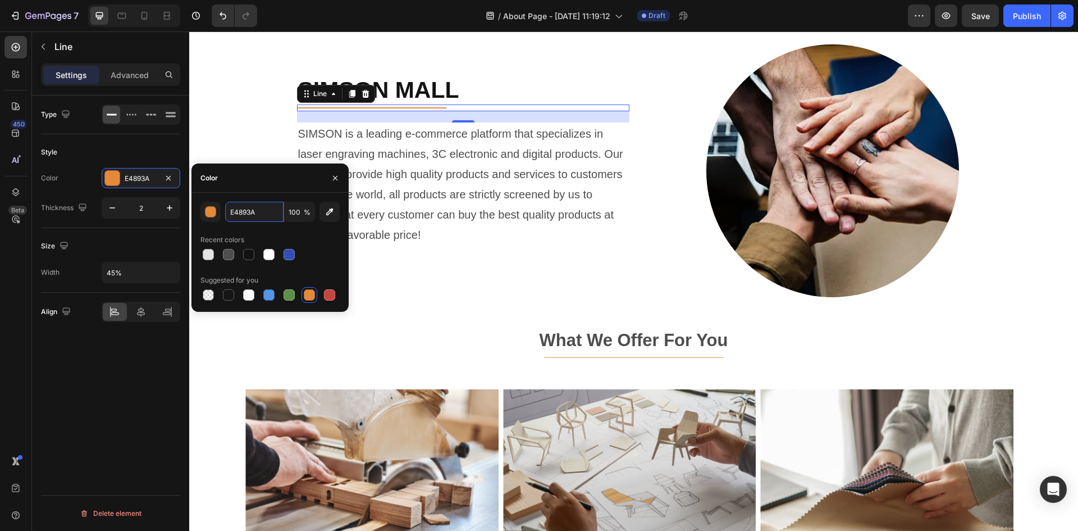
paste input "CFA147"
type input "CFA147"
click at [141, 348] on div "Type Style Color E4893A Thickness 2 Size Width 45% Align Delete element" at bounding box center [110, 328] width 157 height 467
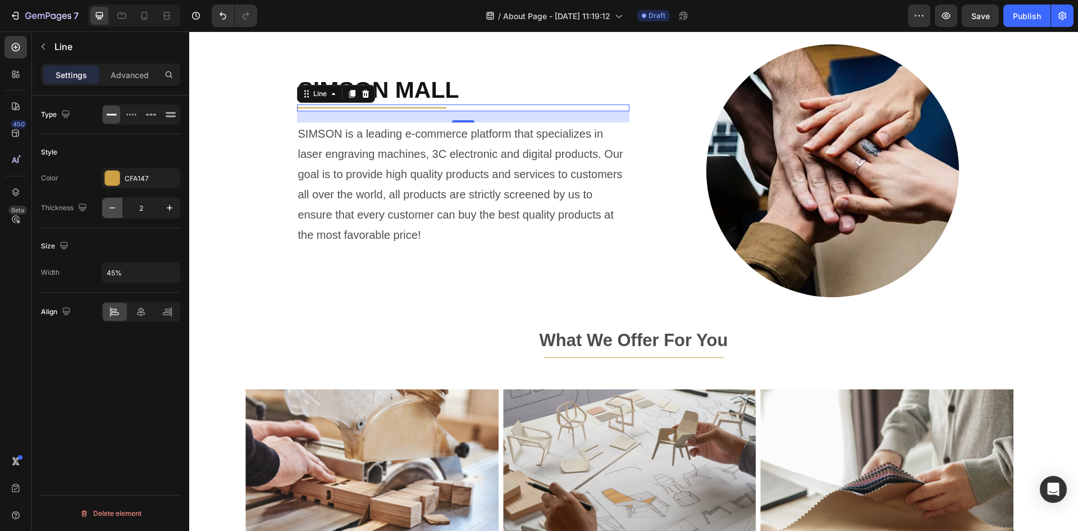
click at [114, 210] on icon "button" at bounding box center [112, 207] width 11 height 11
type input "1"
click at [151, 276] on input "45%" at bounding box center [140, 272] width 77 height 20
click at [116, 275] on input "45%" at bounding box center [140, 272] width 77 height 20
click at [116, 272] on input "45%" at bounding box center [140, 272] width 77 height 20
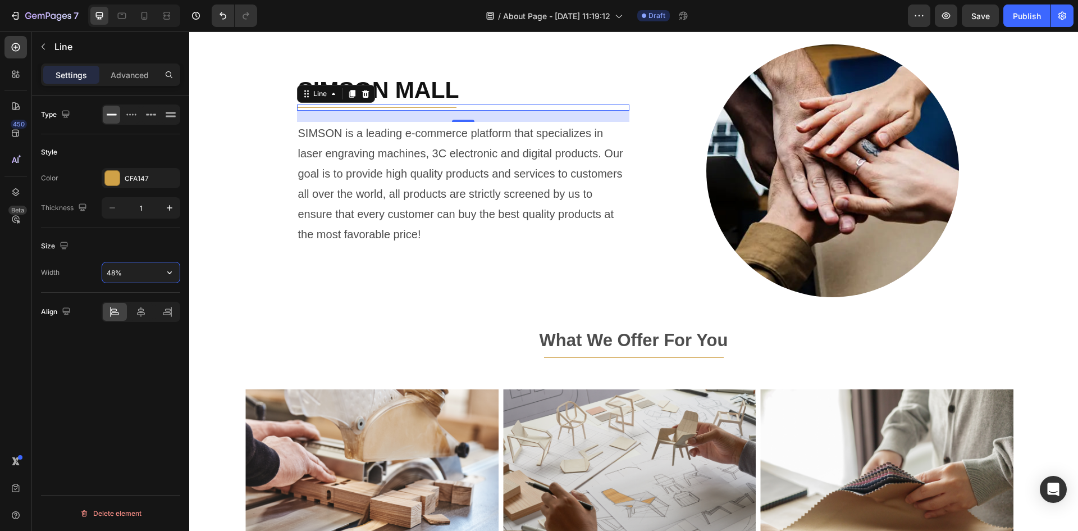
type input "48%"
click at [105, 357] on div "Type Style Color CFA147 Thickness 1 Size Width 48% Align Delete element" at bounding box center [110, 328] width 157 height 467
click at [111, 396] on div "Type Style Color CFA147 Thickness 1 Size Width 48% Align Delete element" at bounding box center [110, 328] width 157 height 467
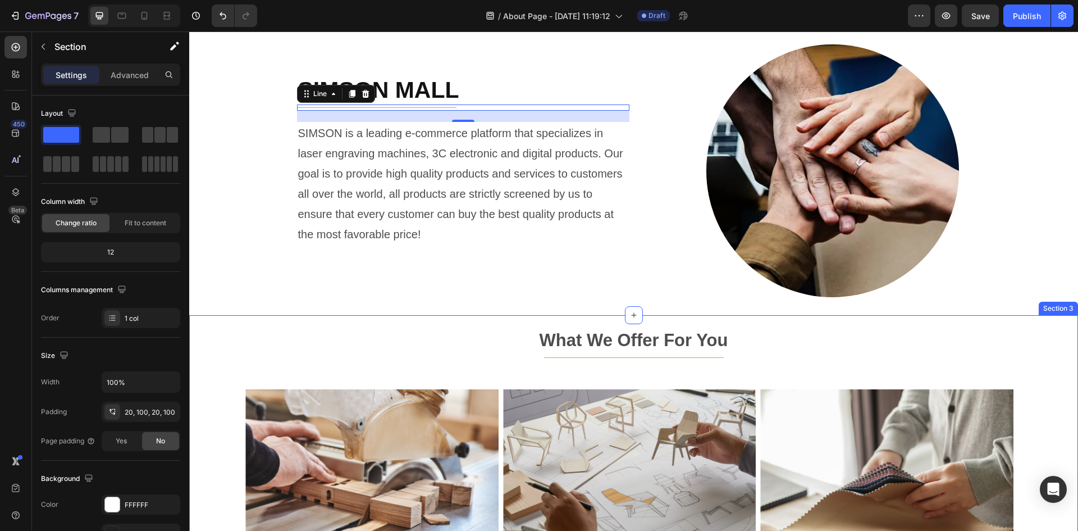
click at [250, 359] on div "What We Offer For You Text block Title Line Row Image Image Image Image Carouse…" at bounding box center [633, 441] width 776 height 231
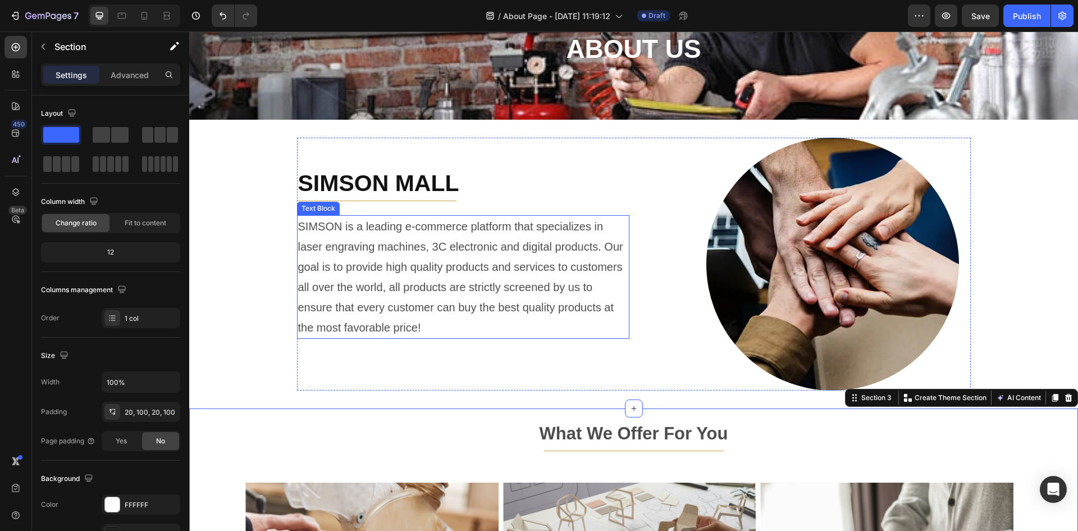
scroll to position [0, 0]
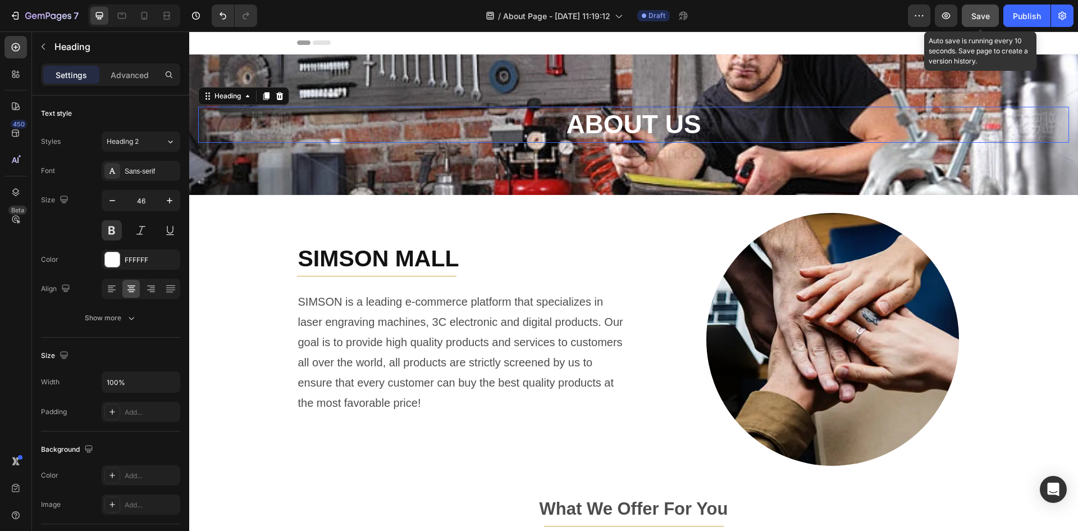
click at [985, 15] on span "Save" at bounding box center [980, 16] width 19 height 10
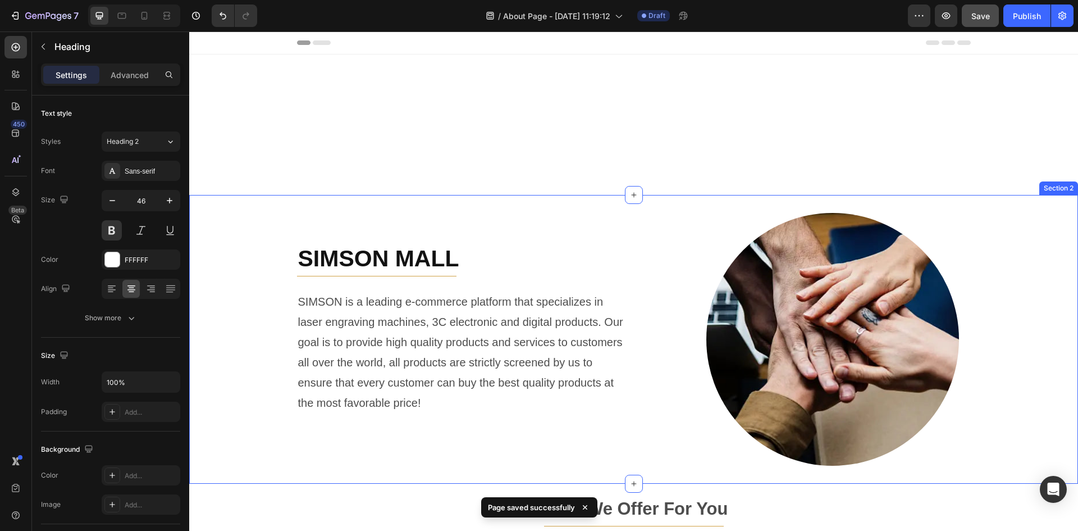
scroll to position [337, 0]
